Goal: Navigation & Orientation: Find specific page/section

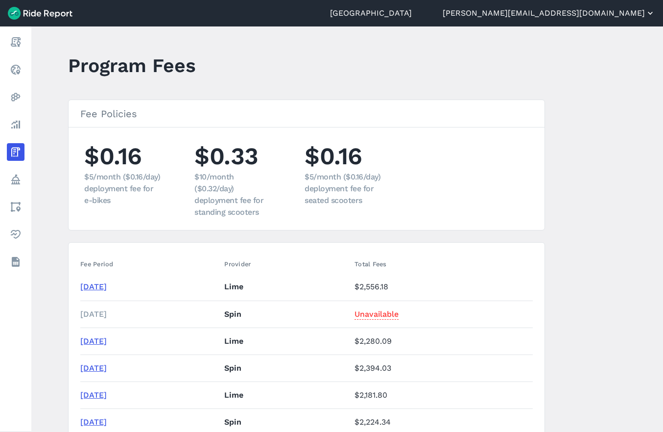
click at [641, 14] on button "[PERSON_NAME][EMAIL_ADDRESS][DOMAIN_NAME]" at bounding box center [549, 13] width 213 height 12
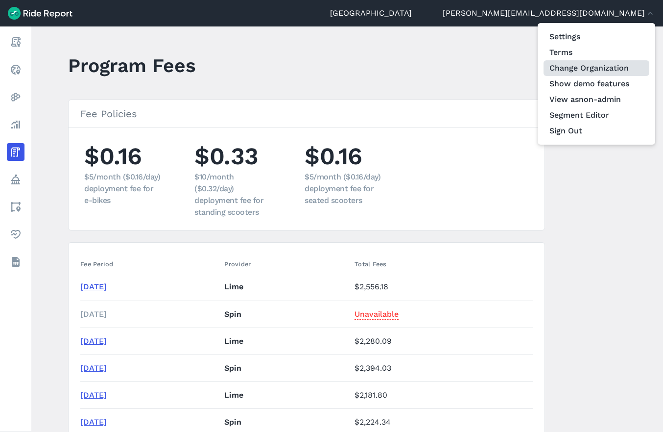
click at [591, 71] on link "Change Organization" at bounding box center [597, 68] width 106 height 16
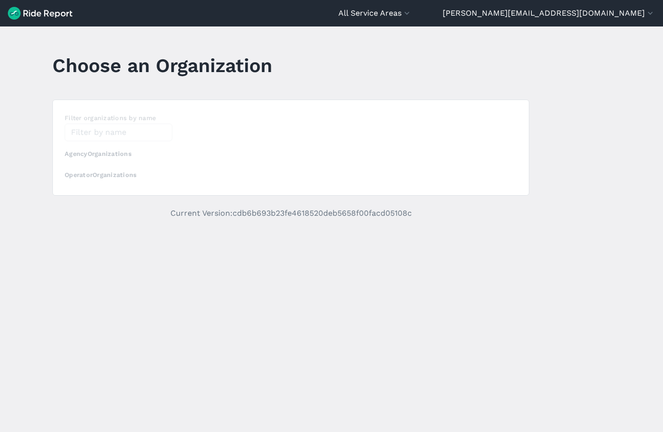
click at [113, 131] on div "loading" at bounding box center [291, 147] width 476 height 95
click at [96, 134] on input "text" at bounding box center [119, 132] width 108 height 18
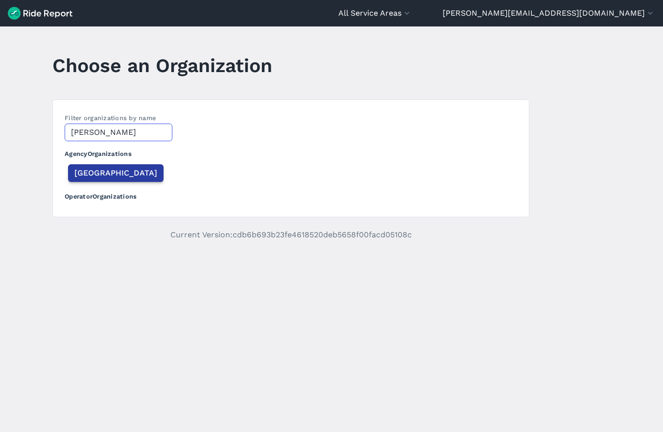
type input "[PERSON_NAME]"
click at [92, 173] on span "[GEOGRAPHIC_DATA]" at bounding box center [115, 173] width 83 height 12
